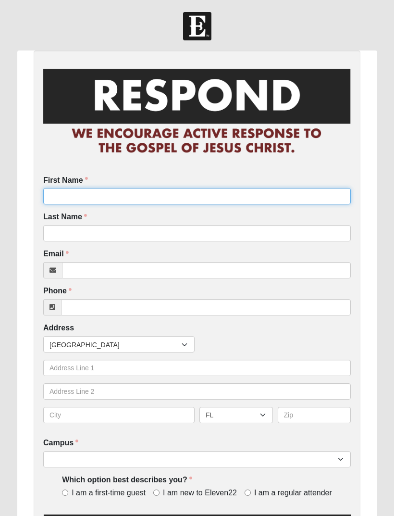
click at [69, 199] on input "First Name" at bounding box center [197, 196] width 308 height 16
type input "Michael"
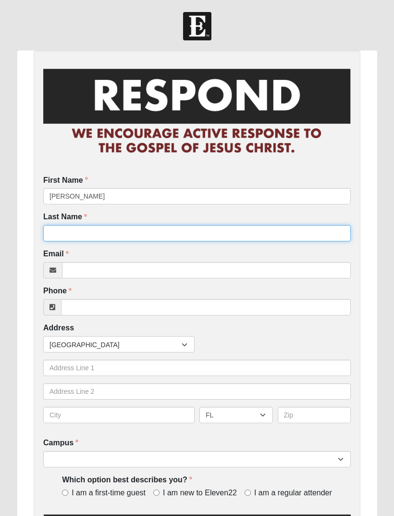
click at [99, 232] on input "Last Name" at bounding box center [197, 233] width 308 height 16
type input "Kerri"
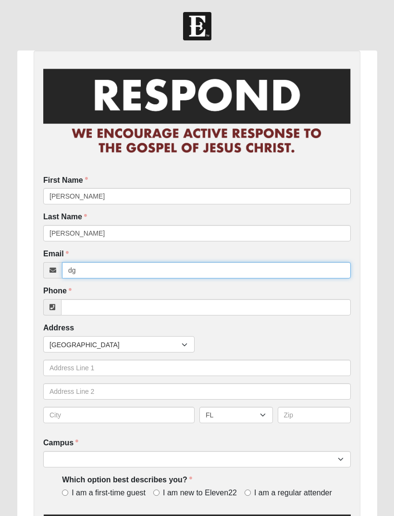
type input "d"
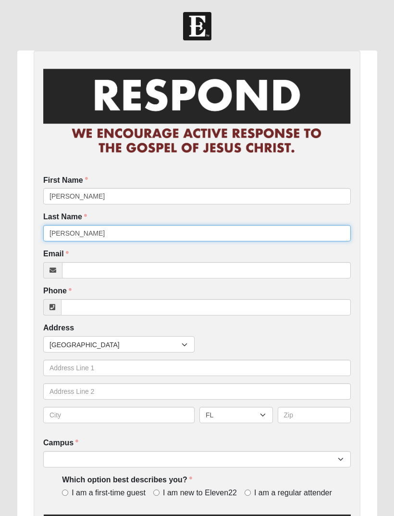
click at [344, 226] on input "Kerri" at bounding box center [197, 233] width 308 height 16
click at [93, 231] on input "Kerri" at bounding box center [197, 233] width 308 height 16
type input "Kerridge"
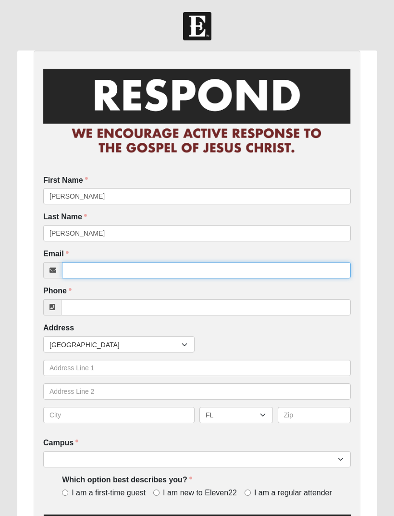
click at [87, 268] on input "Email" at bounding box center [206, 270] width 289 height 16
type input "erickson.kerridge@gmail.com"
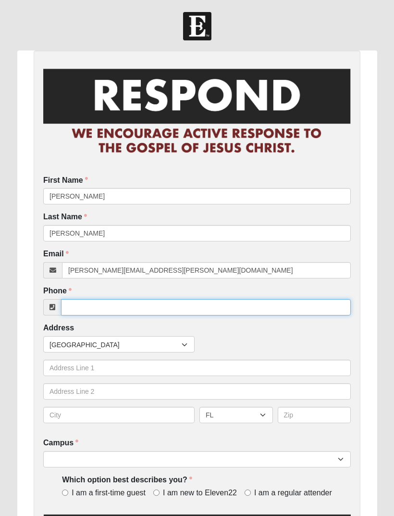
click at [96, 305] on input "Phone" at bounding box center [206, 307] width 290 height 16
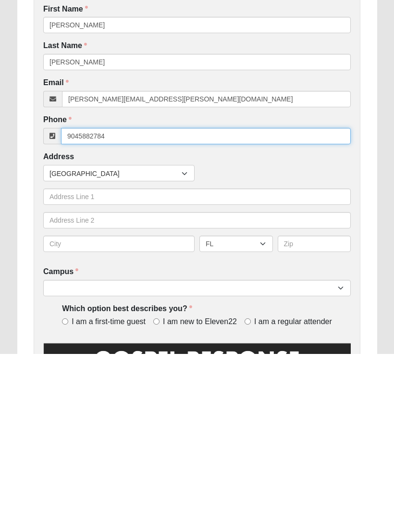
scroll to position [19, 0]
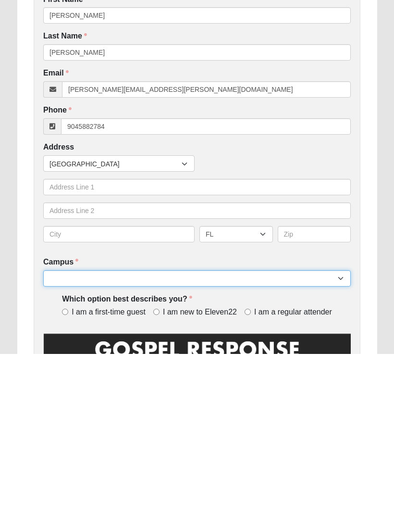
click at [70, 432] on select "Arlington Baymeadows Eleven22 Online Fleming Island Jesup Mandarin North Jax Or…" at bounding box center [197, 440] width 308 height 16
type input "(904) 588-2784"
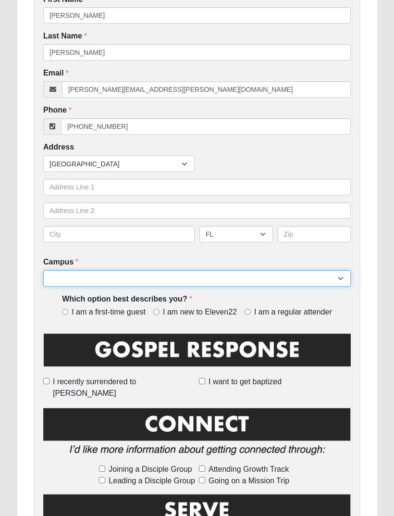
select select "11"
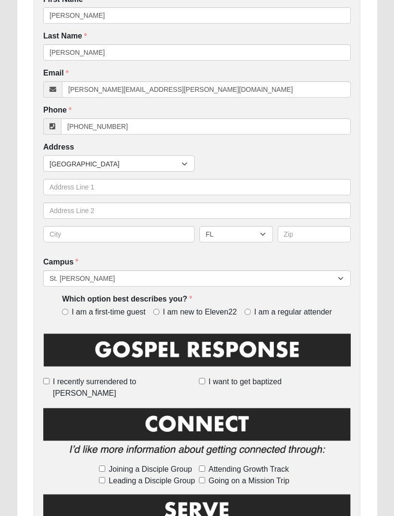
click at [251, 311] on input "I am a regular attender" at bounding box center [248, 312] width 6 height 6
radio input "true"
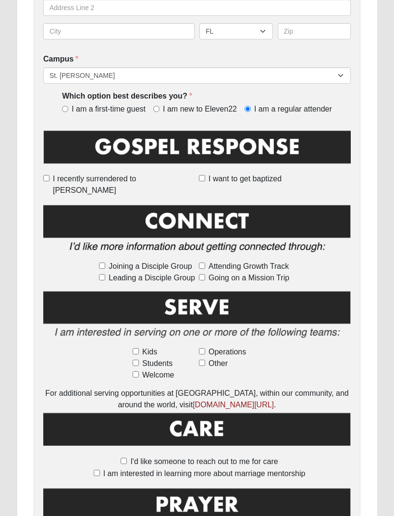
scroll to position [384, 0]
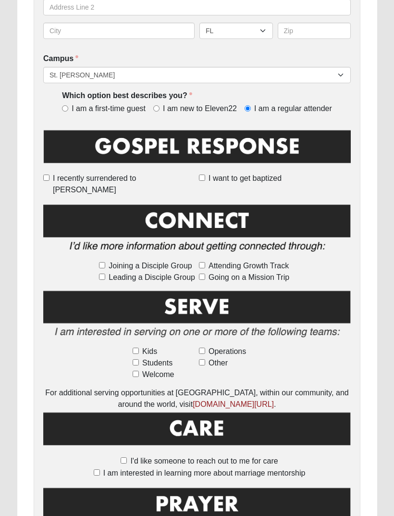
click at [194, 272] on span "Leading a Disciple Group" at bounding box center [152, 278] width 87 height 12
click at [105, 274] on input "Leading a Disciple Group" at bounding box center [102, 277] width 6 height 6
checkbox input "true"
click at [103, 274] on input "Leading a Disciple Group" at bounding box center [102, 277] width 6 height 6
checkbox input "false"
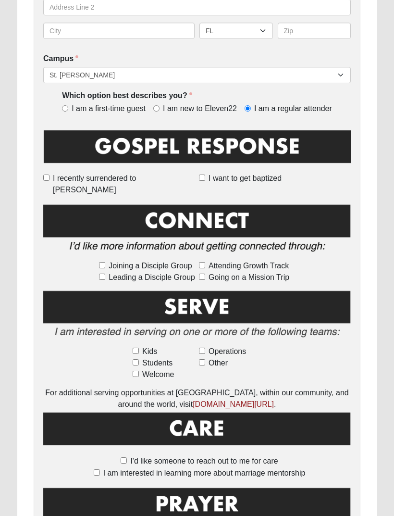
click at [205, 274] on input "Going on a Mission Trip" at bounding box center [202, 277] width 6 height 6
checkbox input "true"
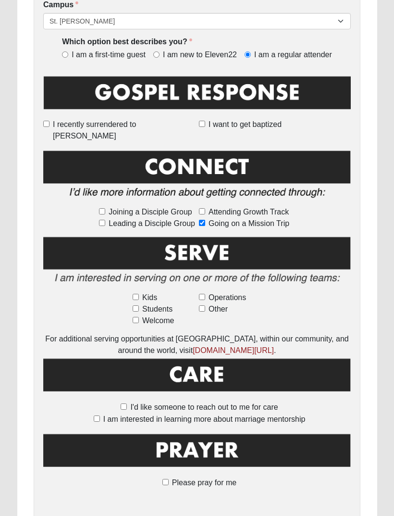
scroll to position [462, 0]
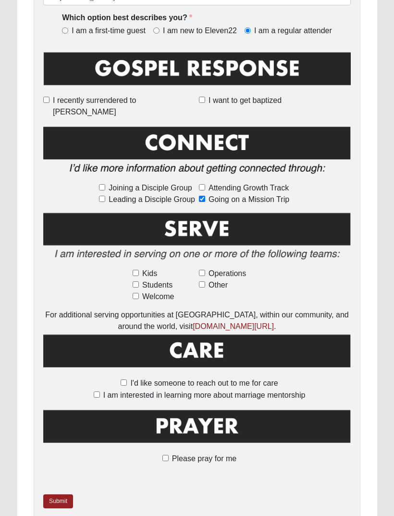
click at [62, 494] on link "Submit" at bounding box center [58, 501] width 30 height 14
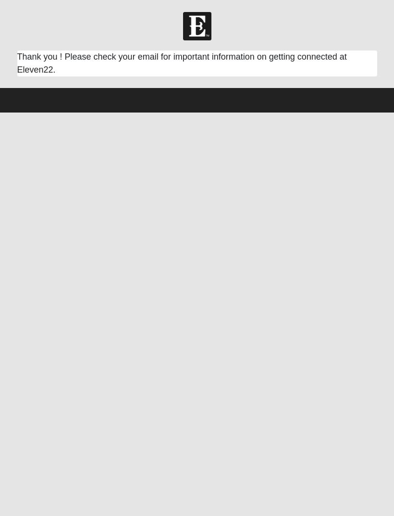
scroll to position [0, 0]
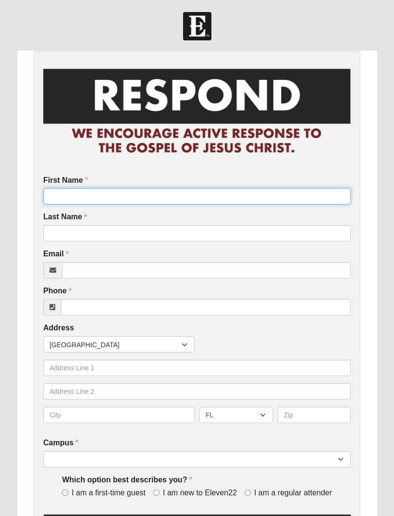
click at [63, 192] on input "First Name" at bounding box center [197, 196] width 308 height 16
type input "Colton"
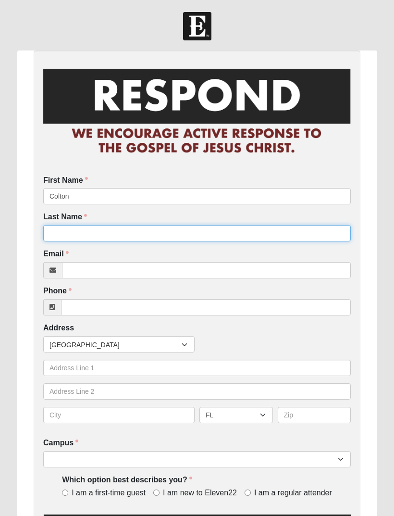
click at [64, 233] on input "Last Name" at bounding box center [197, 233] width 308 height 16
type input "Reynolds"
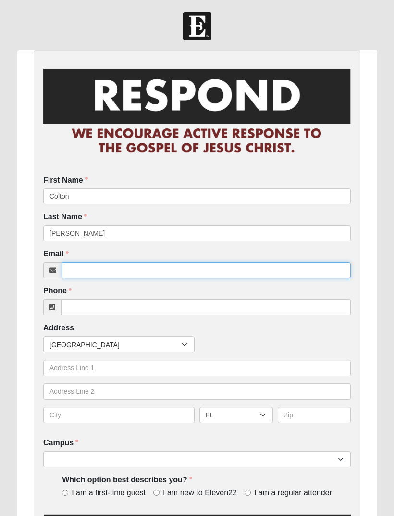
click at [88, 270] on input "Email" at bounding box center [206, 270] width 289 height 16
type input "taylorareynolds@gmail.com"
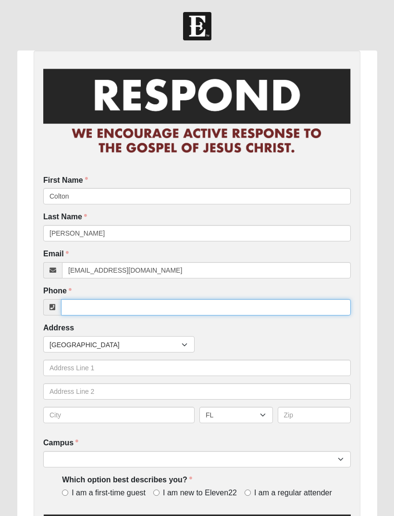
click at [81, 301] on input "Phone" at bounding box center [206, 307] width 290 height 16
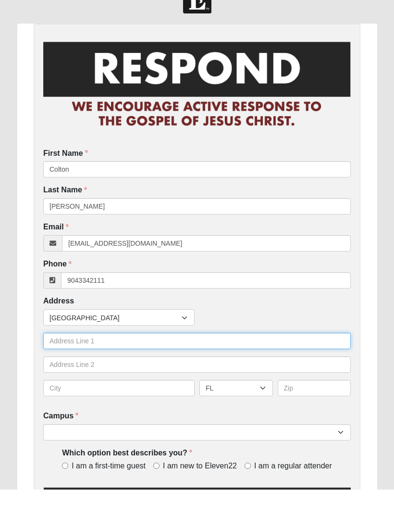
click at [58, 360] on input "text" at bounding box center [197, 368] width 308 height 16
type input "(904) 334-2111"
type input "2648 State Road 13"
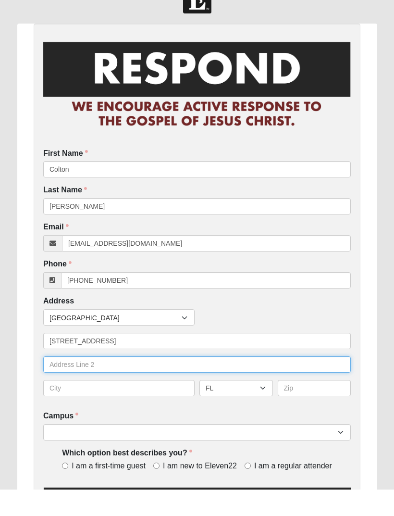
click at [60, 383] on input "text" at bounding box center [197, 391] width 308 height 16
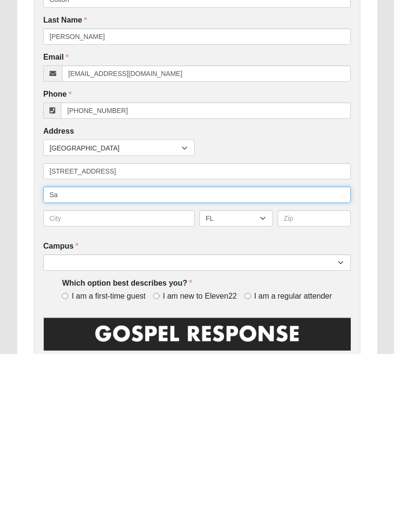
type input "S"
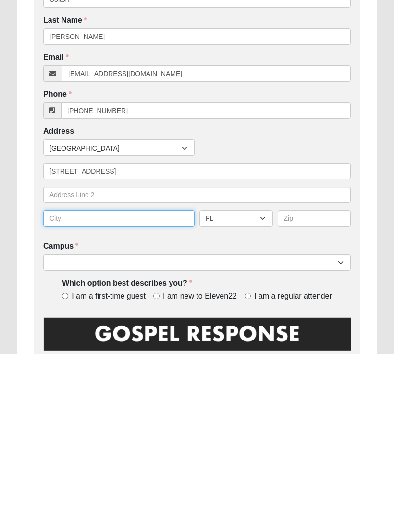
click at [63, 372] on input "text" at bounding box center [118, 380] width 151 height 16
type input "Saint John’s"
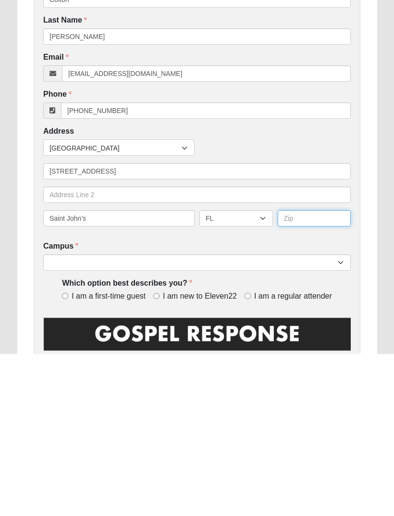
click at [297, 372] on input "text" at bounding box center [315, 380] width 74 height 16
type input "32259"
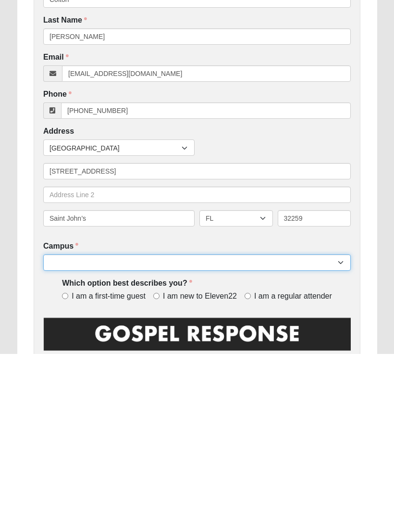
click at [67, 416] on select "Arlington Baymeadows Eleven22 Online Fleming Island Jesup Mandarin North Jax Or…" at bounding box center [197, 424] width 308 height 16
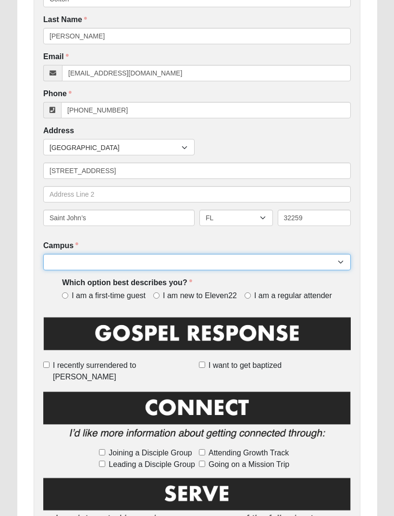
select select "11"
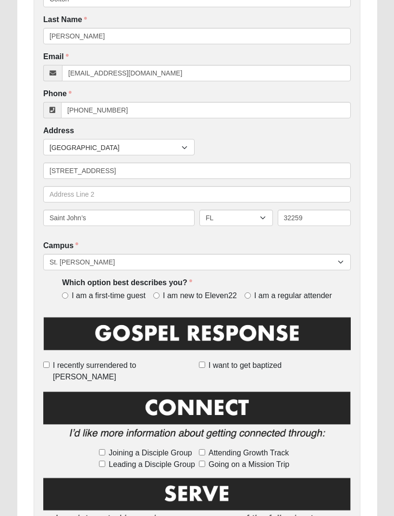
click at [249, 293] on input "I am a regular attender" at bounding box center [248, 295] width 6 height 6
radio input "true"
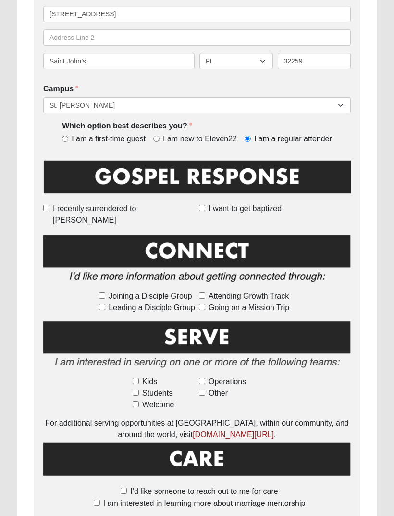
scroll to position [354, 0]
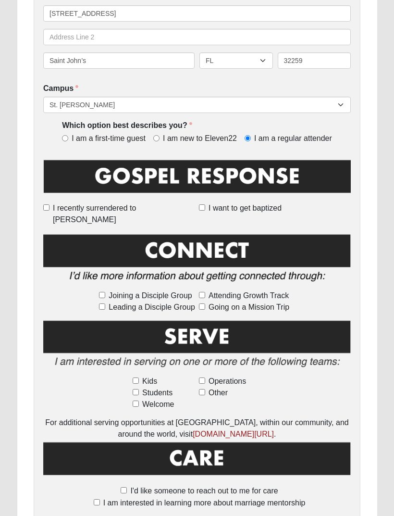
click at [139, 378] on input "Kids" at bounding box center [136, 381] width 6 height 6
checkbox input "true"
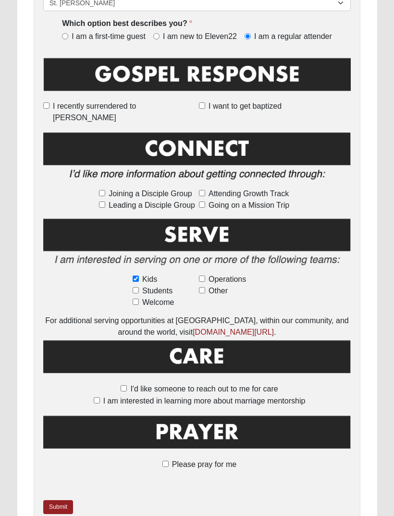
scroll to position [462, 0]
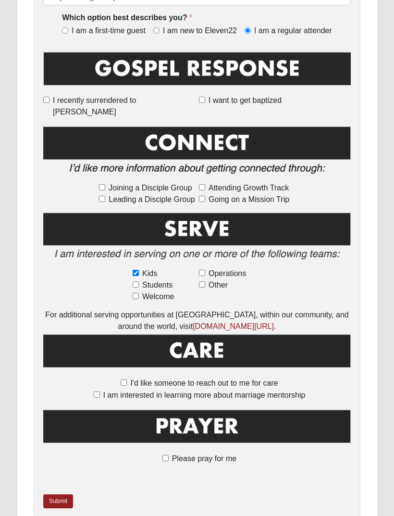
click at [54, 494] on link "Submit" at bounding box center [58, 501] width 30 height 14
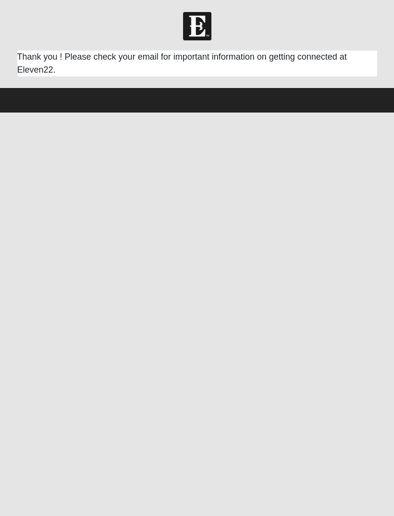
scroll to position [0, 0]
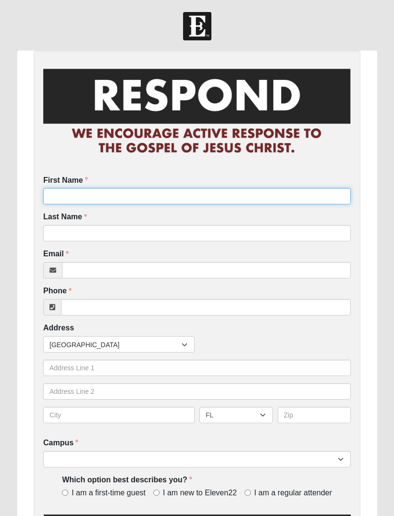
click at [69, 194] on input "First Name" at bounding box center [197, 196] width 308 height 16
type input "Hannah"
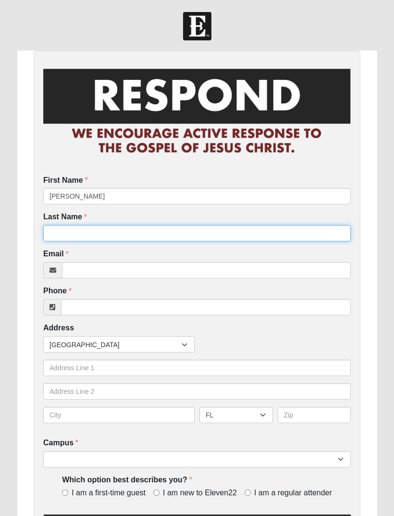
click at [92, 229] on input "Last Name" at bounding box center [197, 233] width 308 height 16
type input "Hurd"
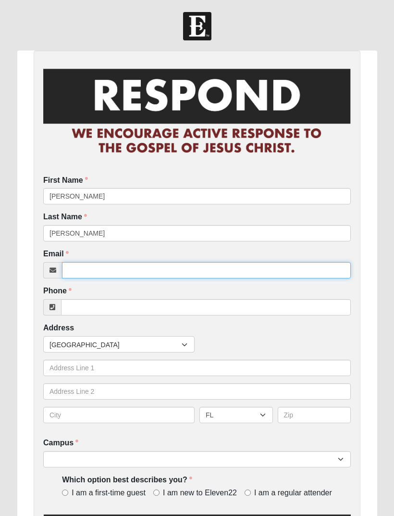
click at [91, 267] on input "Email" at bounding box center [206, 270] width 289 height 16
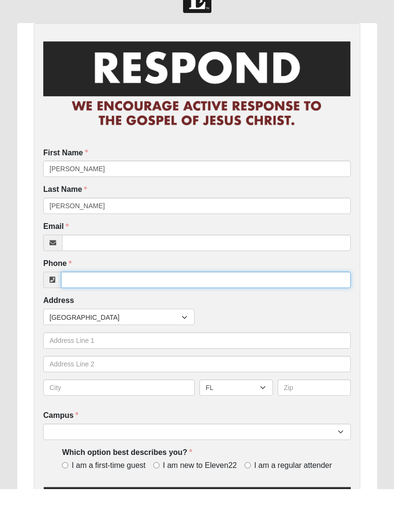
click at [90, 299] on input "Phone" at bounding box center [206, 307] width 290 height 16
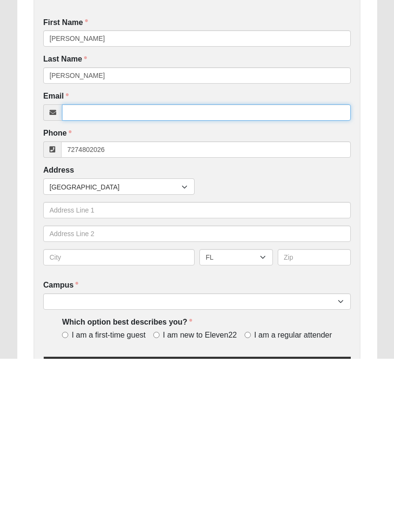
click at [109, 262] on input "Email" at bounding box center [206, 270] width 289 height 16
type input "(727) 480-2026"
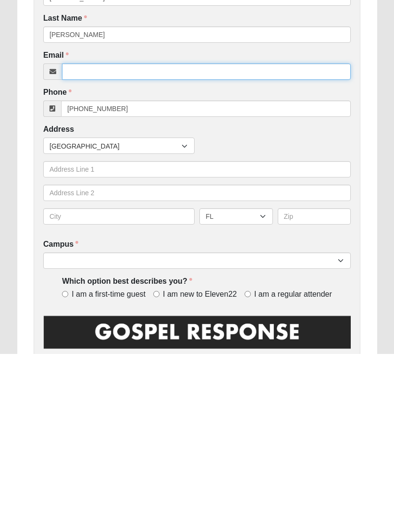
scroll to position [37, 0]
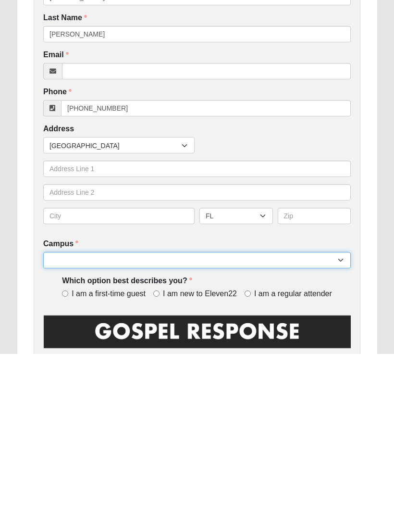
click at [113, 414] on select "Arlington Baymeadows Eleven22 Online Fleming Island Jesup Mandarin North Jax Or…" at bounding box center [197, 422] width 308 height 16
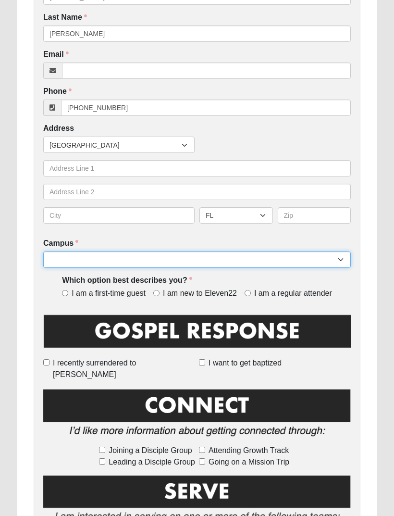
select select "11"
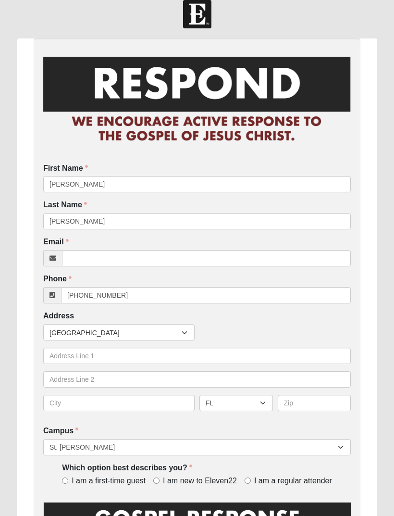
scroll to position [0, 0]
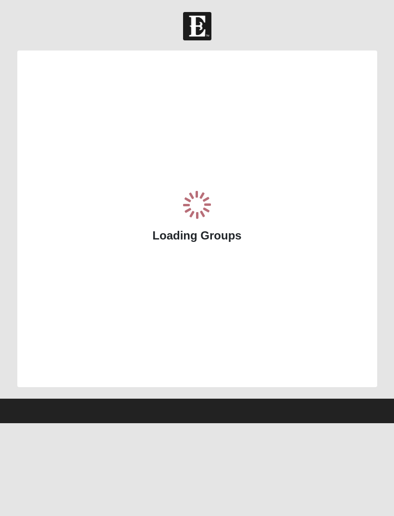
scroll to position [25, 19]
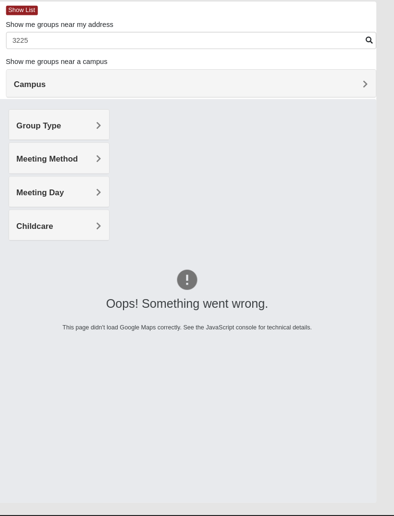
click at [87, 147] on h4 "Group Type" at bounding box center [75, 143] width 81 height 9
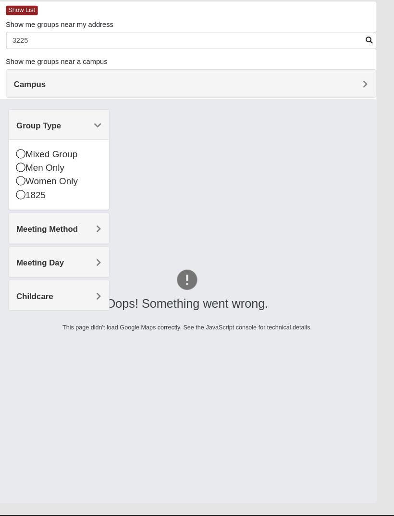
click at [35, 213] on div "1825" at bounding box center [75, 210] width 81 height 13
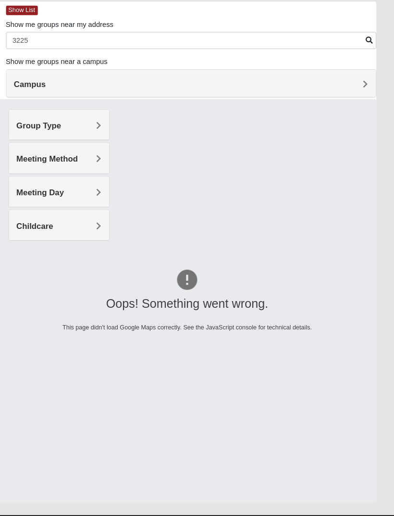
click at [89, 177] on h4 "Meeting Method" at bounding box center [75, 175] width 81 height 9
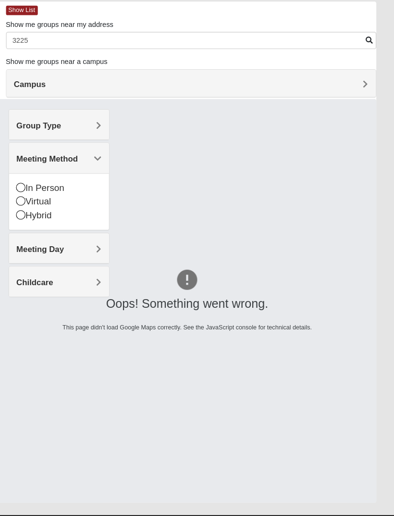
click at [52, 201] on div "In Person" at bounding box center [75, 203] width 81 height 13
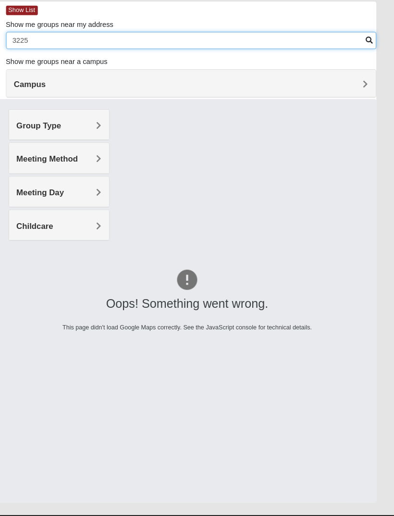
click at [77, 70] on input "3225" at bounding box center [201, 63] width 353 height 16
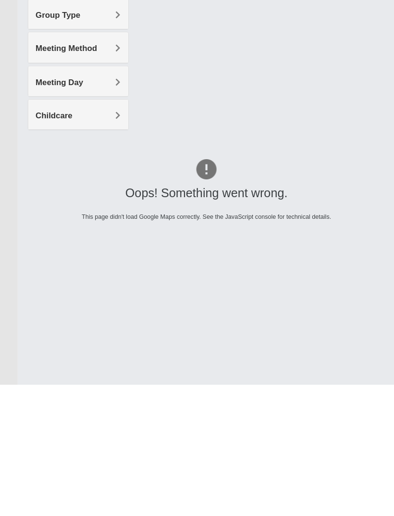
scroll to position [7, 0]
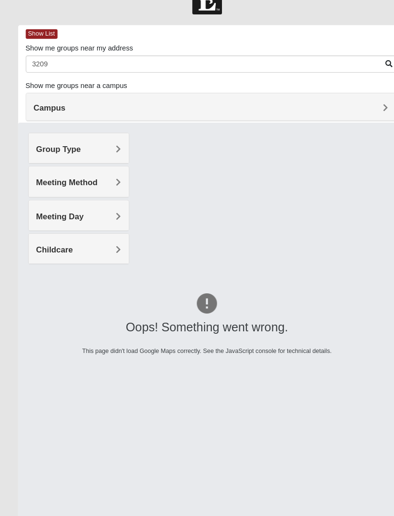
click at [107, 157] on h4 "Group Type" at bounding box center [75, 161] width 81 height 9
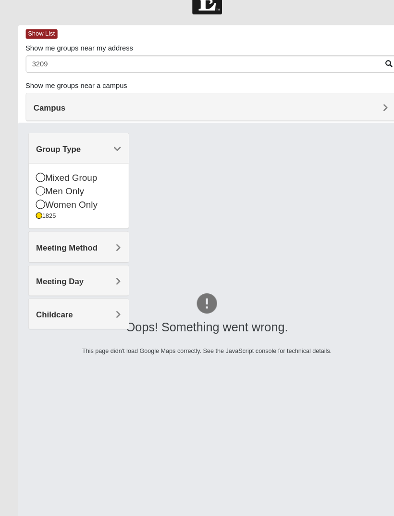
scroll to position [27, 0]
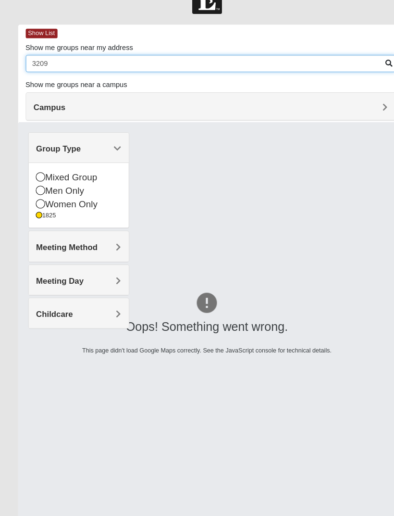
click at [93, 68] on input "3209" at bounding box center [201, 60] width 353 height 16
type input "32092"
